Goal: Navigation & Orientation: Find specific page/section

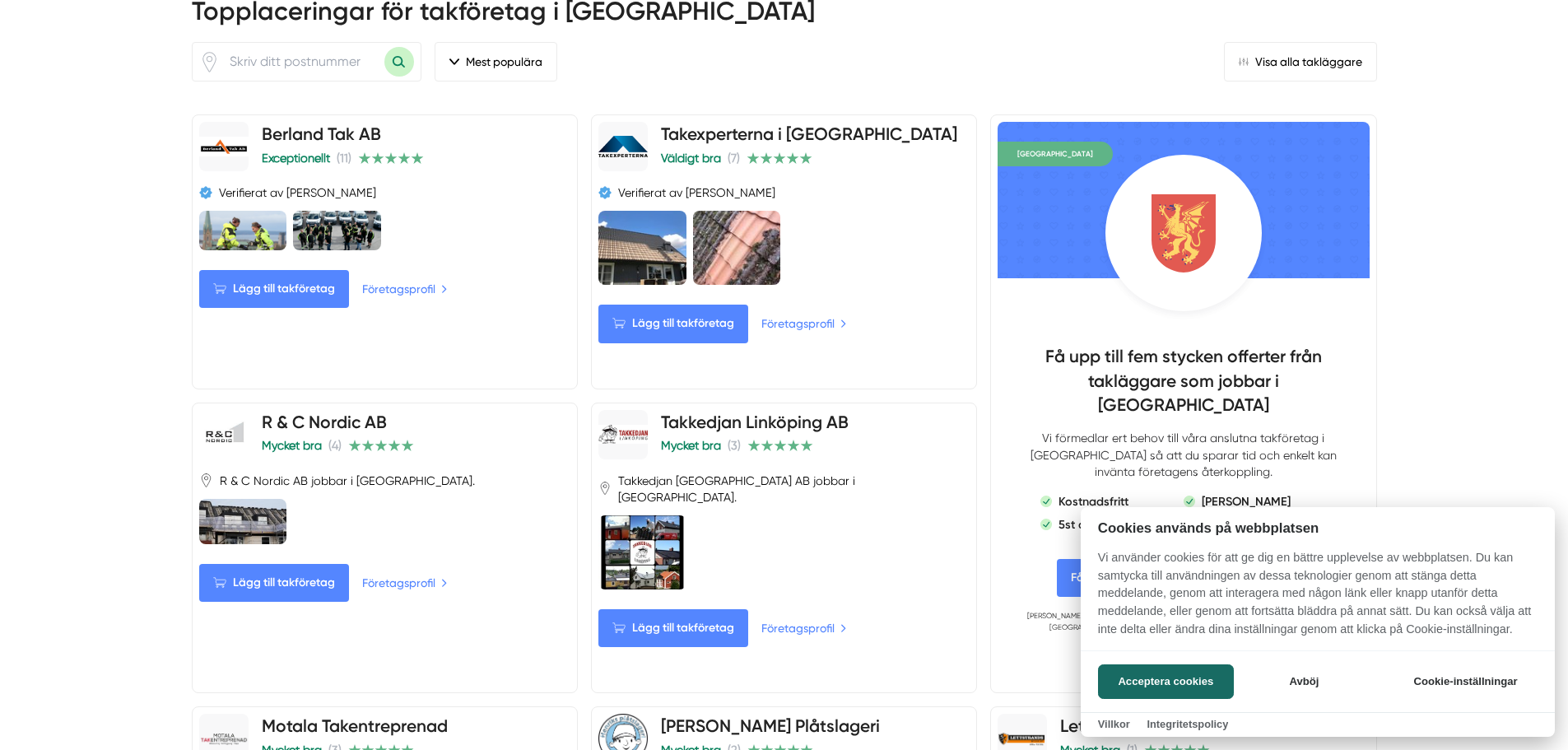
scroll to position [823, 0]
click at [1138, 688] on button "Acceptera cookies" at bounding box center [1166, 681] width 135 height 35
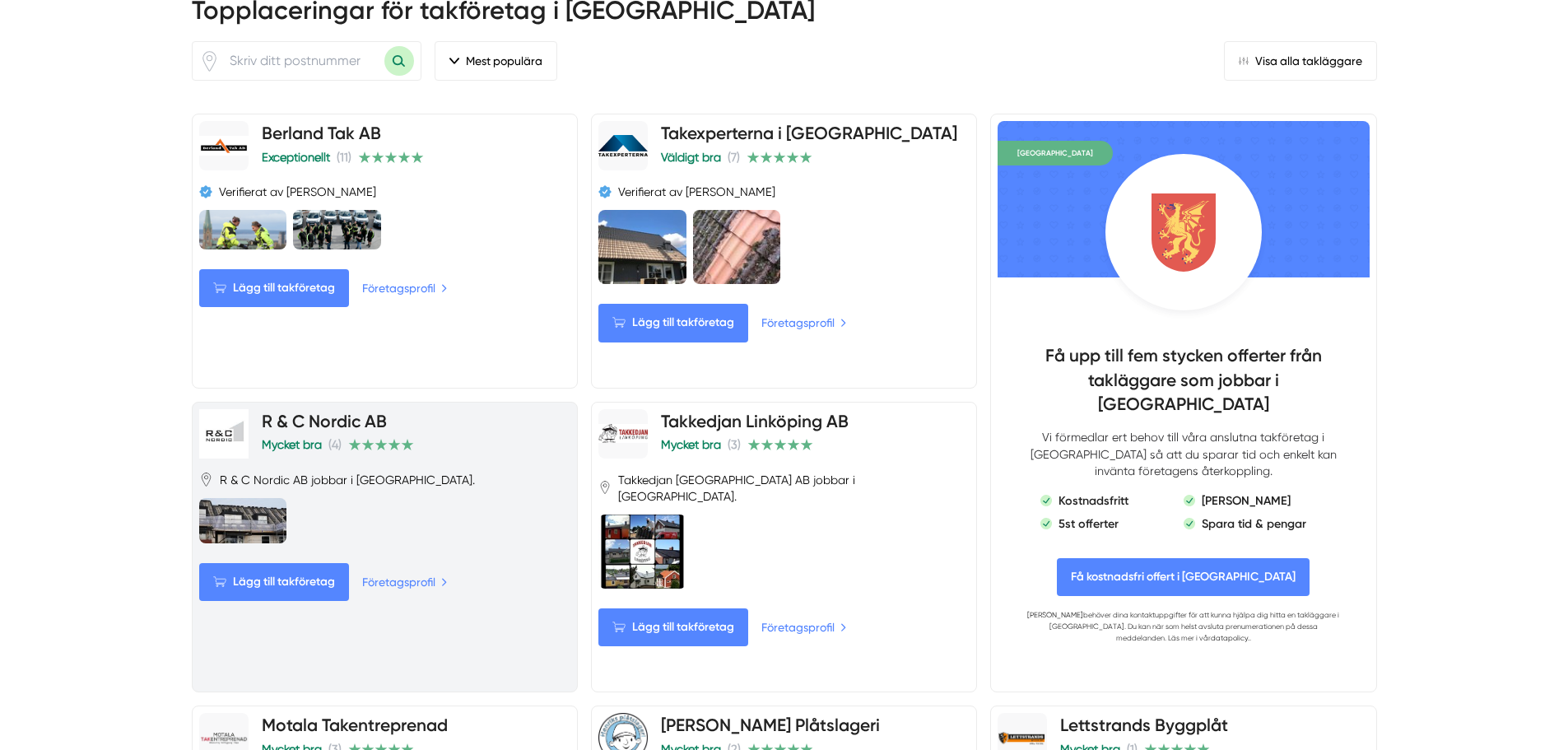
click at [358, 428] on link "R & C Nordic AB" at bounding box center [323, 421] width 125 height 21
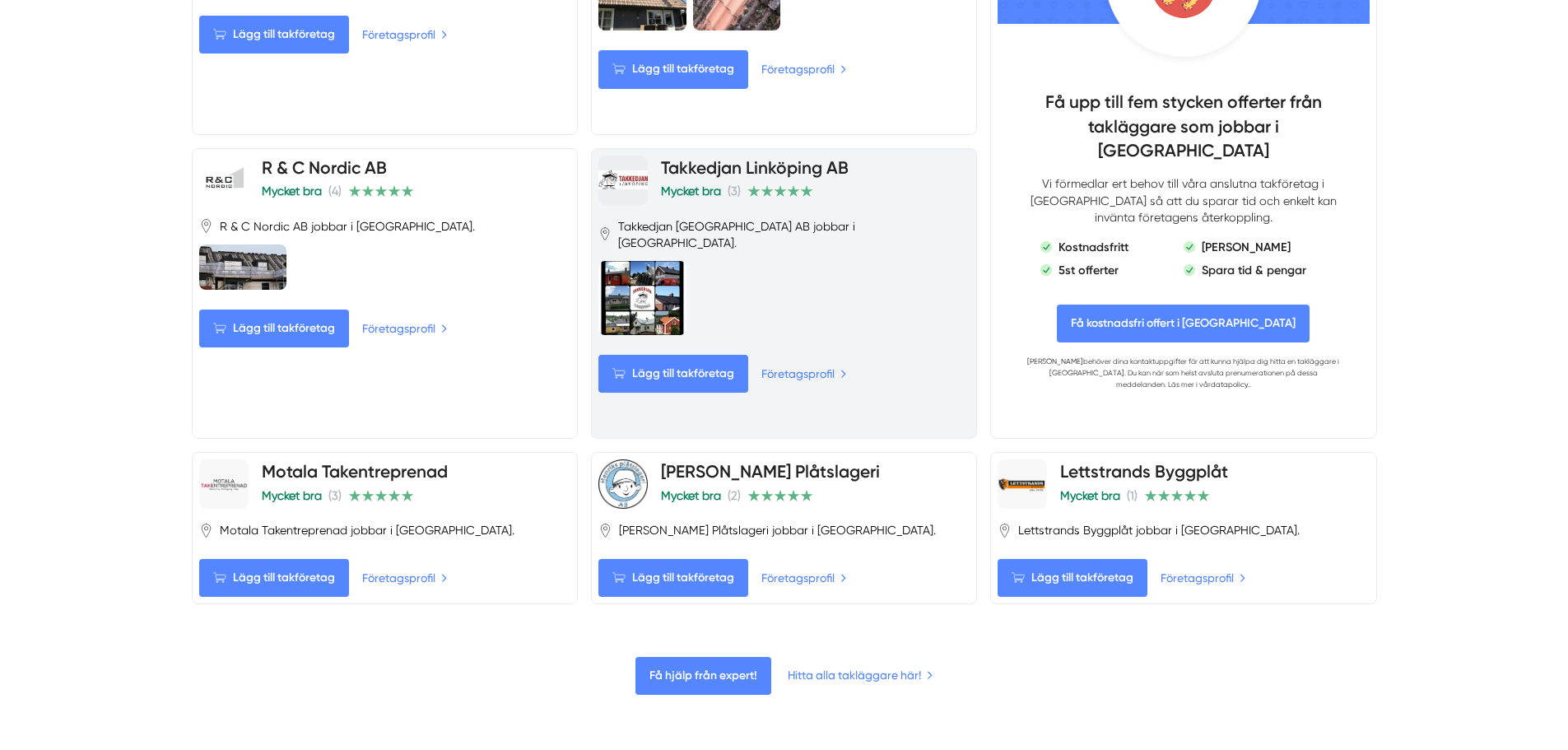
scroll to position [1070, 0]
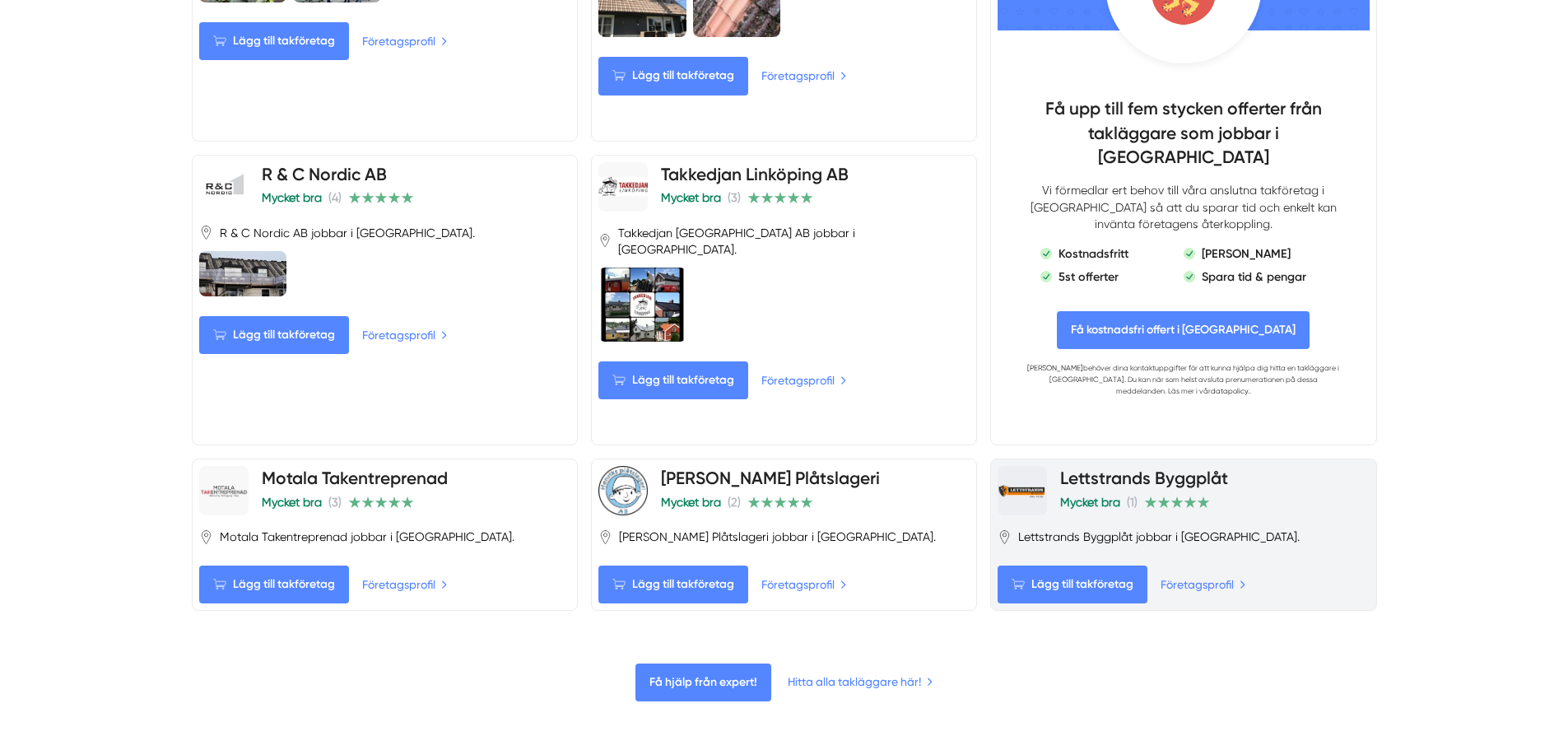
click at [1025, 483] on div at bounding box center [1022, 491] width 50 height 50
click at [1109, 492] on h4 "Lettstrands Byggplåt" at bounding box center [1144, 479] width 168 height 27
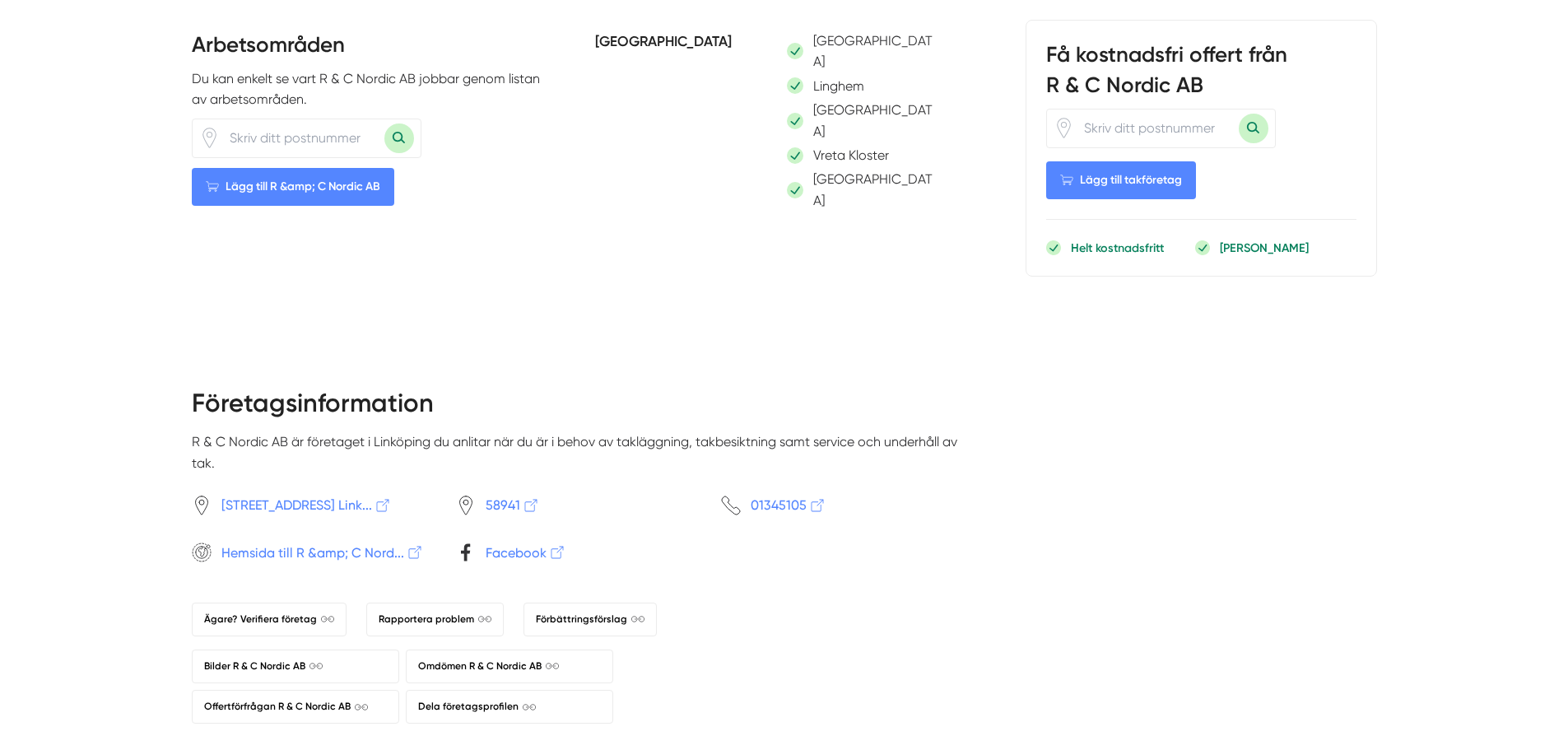
scroll to position [1234, 0]
click at [264, 540] on span "Hemsida till R &amp; C Nord..." at bounding box center [322, 551] width 202 height 21
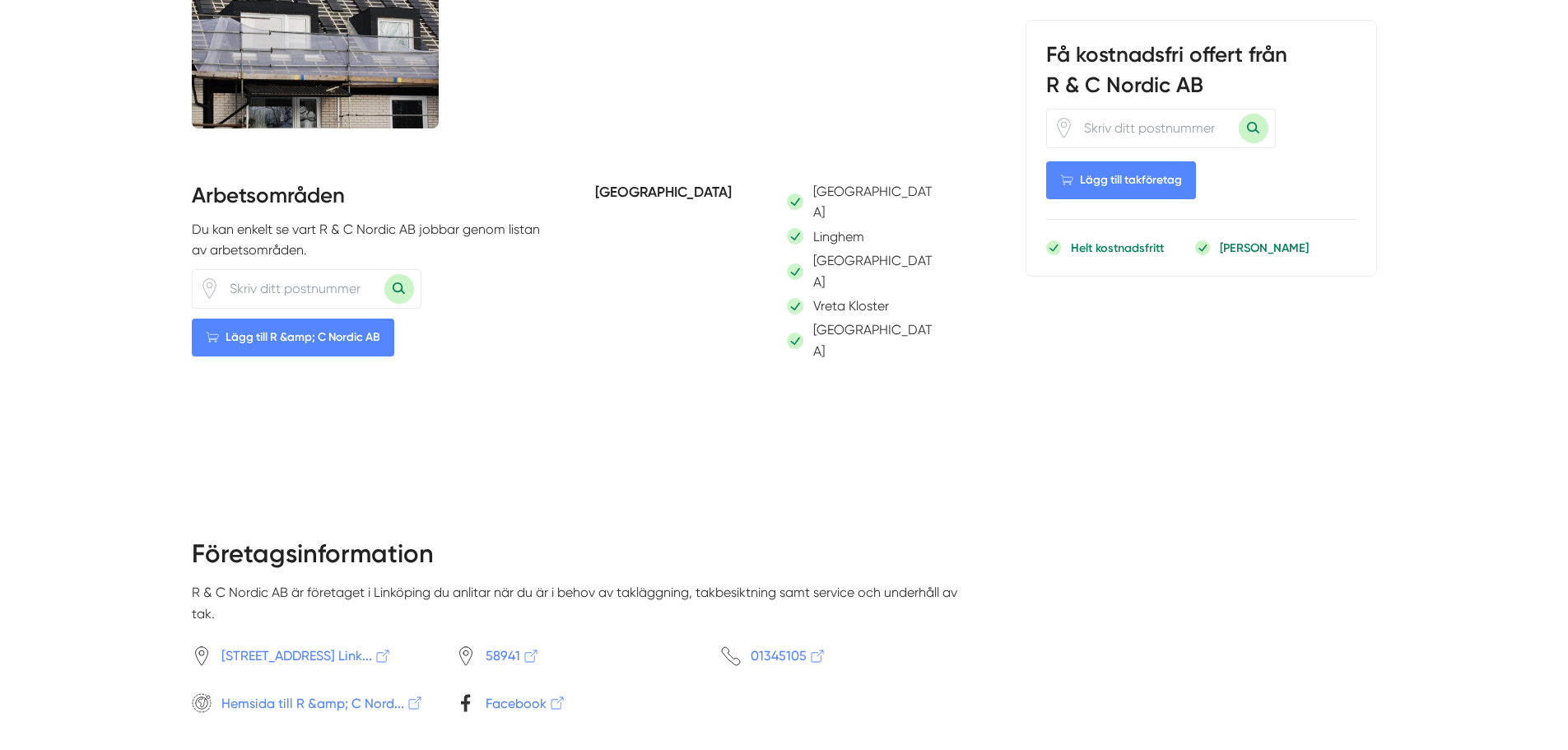
scroll to position [1070, 0]
